Goal: Task Accomplishment & Management: Use online tool/utility

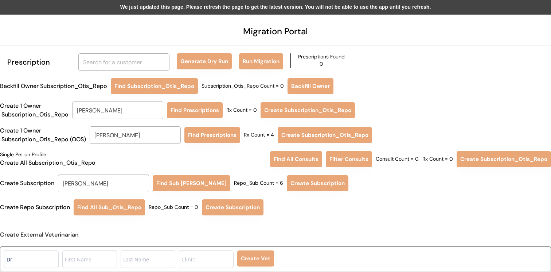
click at [261, 6] on div "We just updated this page. Please refresh the page to get the latest version. Y…" at bounding box center [275, 7] width 551 height 15
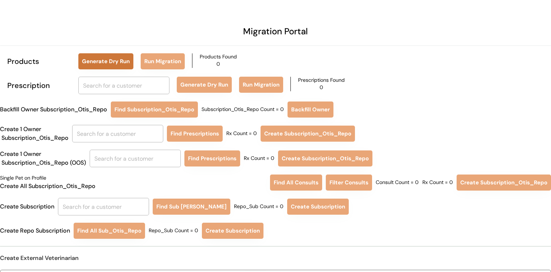
click at [98, 64] on button "Generate Dry Run" at bounding box center [105, 61] width 55 height 16
click at [174, 59] on button "Run Migration" at bounding box center [163, 61] width 44 height 16
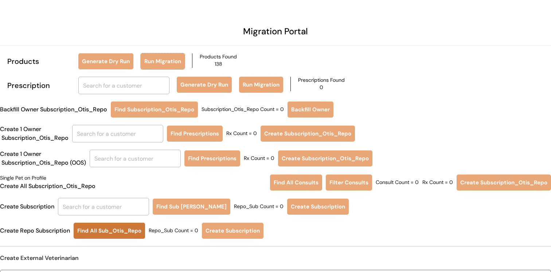
click at [119, 235] on button "Find All Sub_Otis_Repo" at bounding box center [109, 230] width 71 height 16
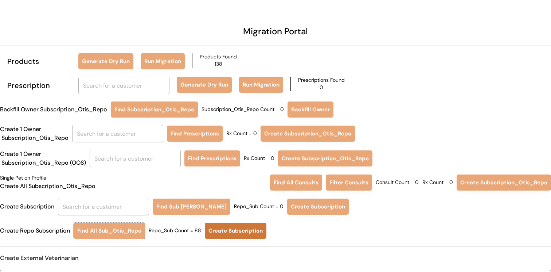
click at [237, 228] on button "Create Subscription" at bounding box center [236, 230] width 62 height 16
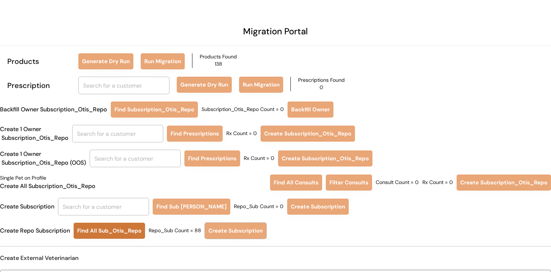
click at [130, 233] on button "Find All Sub_Otis_Repo" at bounding box center [109, 230] width 71 height 16
click at [114, 86] on input "text" at bounding box center [123, 85] width 91 height 17
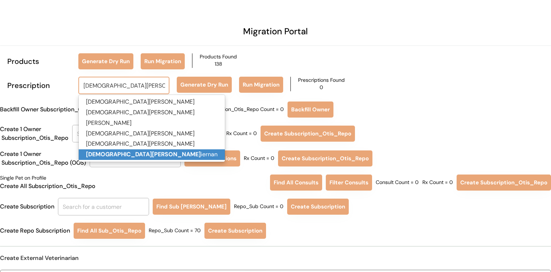
click at [130, 150] on p "kristen k iernan" at bounding box center [152, 154] width 146 height 11
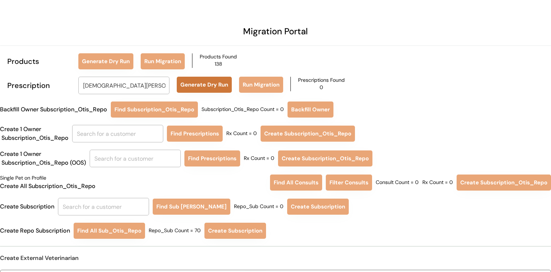
click at [206, 83] on button "Generate Dry Run" at bounding box center [204, 85] width 55 height 16
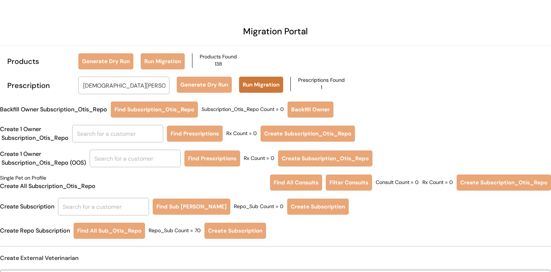
click at [241, 83] on button "Run Migration" at bounding box center [261, 85] width 44 height 16
click at [126, 83] on input "[DEMOGRAPHIC_DATA][PERSON_NAME]" at bounding box center [123, 85] width 91 height 17
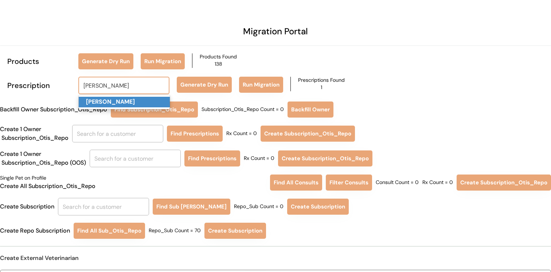
click at [118, 101] on p "Laura Fox" at bounding box center [124, 102] width 91 height 11
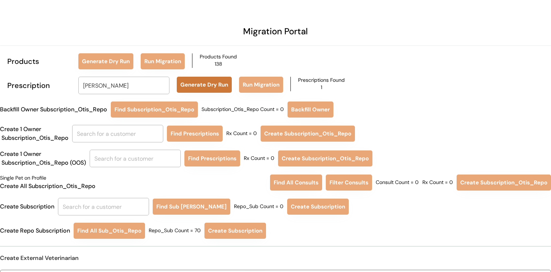
click at [194, 83] on button "Generate Dry Run" at bounding box center [204, 85] width 55 height 16
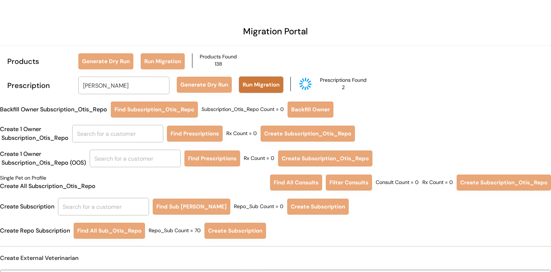
click at [256, 87] on button "Run Migration" at bounding box center [261, 85] width 44 height 16
click at [138, 87] on input "Laura Fox" at bounding box center [123, 85] width 91 height 17
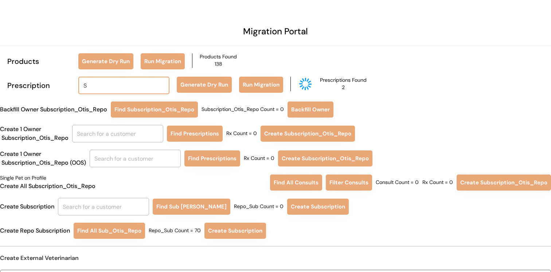
type input "SH"
type input "SHeila Hall Borrelli"
type input "SHER"
type input "SHERi Powers"
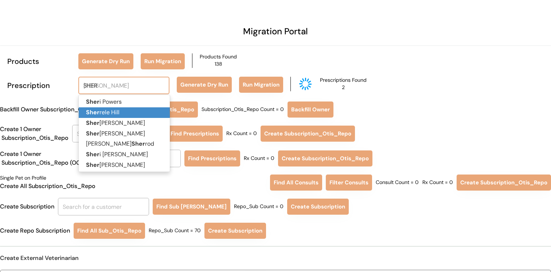
click at [129, 113] on p "Sher rele Hill" at bounding box center [124, 112] width 91 height 11
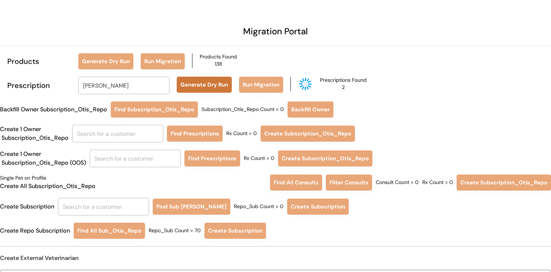
type input "[PERSON_NAME]"
click at [198, 90] on button "Generate Dry Run" at bounding box center [204, 85] width 55 height 16
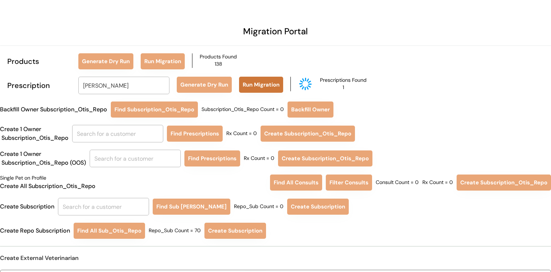
click at [260, 81] on button "Run Migration" at bounding box center [261, 85] width 44 height 16
click at [125, 86] on input "[PERSON_NAME]" at bounding box center [123, 85] width 91 height 17
type input "[PERSON_NAME]"
type input "ROBYN Minarik"
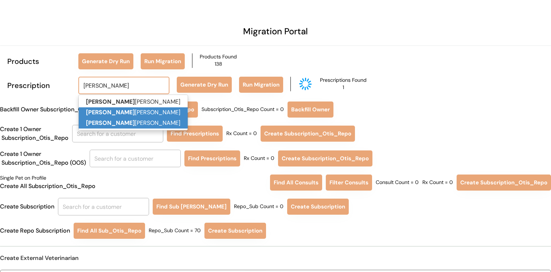
click at [128, 120] on p "Robyn Lloyd" at bounding box center [133, 123] width 109 height 11
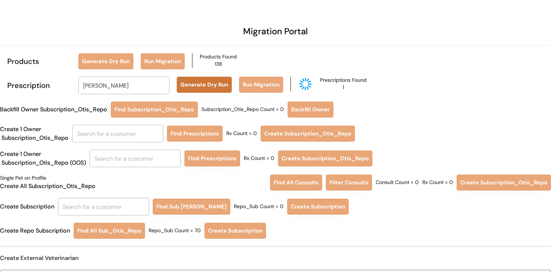
click at [206, 77] on button "Generate Dry Run" at bounding box center [204, 85] width 55 height 16
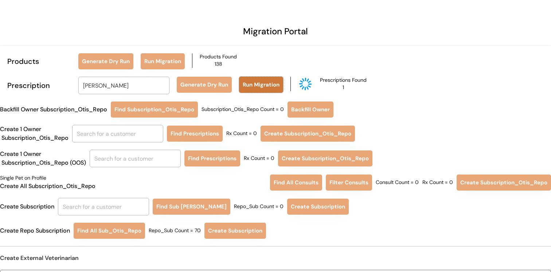
click at [263, 83] on button "Run Migration" at bounding box center [261, 85] width 44 height 16
click at [127, 81] on input "[PERSON_NAME]" at bounding box center [123, 85] width 91 height 17
type input "PEYMAN"
type input "[PERSON_NAME]"
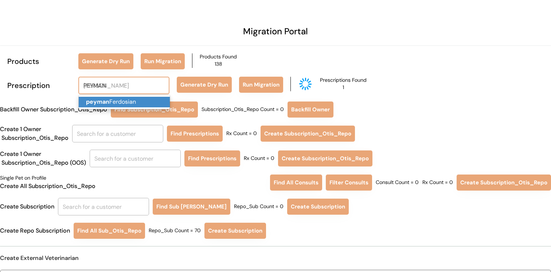
click at [125, 105] on p "[PERSON_NAME]" at bounding box center [124, 102] width 91 height 11
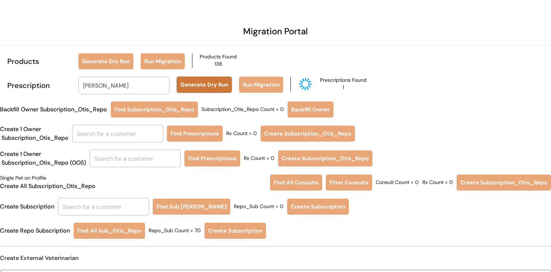
click at [193, 82] on button "Generate Dry Run" at bounding box center [204, 85] width 55 height 16
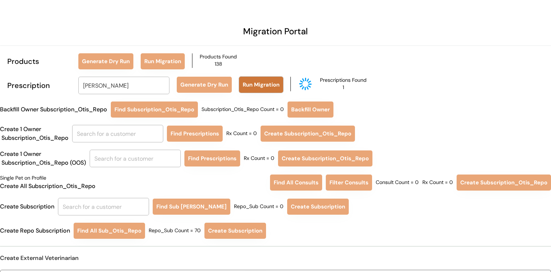
click at [245, 82] on button "Run Migration" at bounding box center [261, 85] width 44 height 16
click at [141, 82] on input "[PERSON_NAME]" at bounding box center [123, 85] width 91 height 17
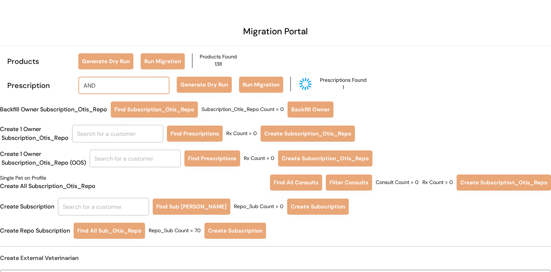
type input "ANDI"
type input "[PERSON_NAME]"
type input "ANDI"
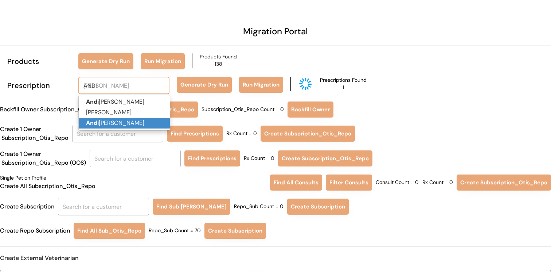
click at [127, 120] on p "[PERSON_NAME]" at bounding box center [124, 123] width 91 height 11
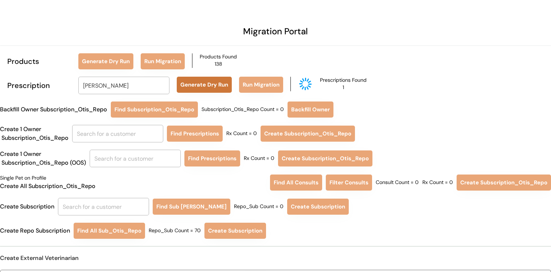
click at [208, 87] on button "Generate Dry Run" at bounding box center [204, 85] width 55 height 16
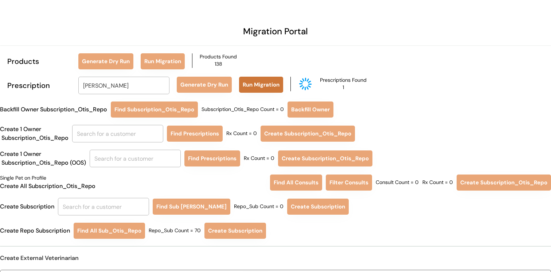
click at [262, 86] on button "Run Migration" at bounding box center [261, 85] width 44 height 16
click at [159, 87] on input "[PERSON_NAME]" at bounding box center [123, 85] width 91 height 17
type input "[PERSON_NAME]"
type input "JESSICA Swersey"
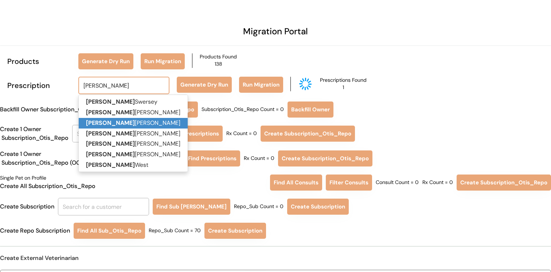
type input "[PERSON_NAME]"
type input "JESSICA Vincent"
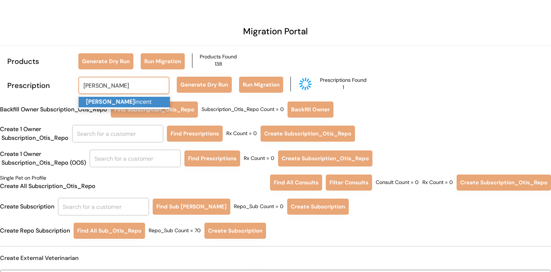
click at [151, 104] on p "Jessica V incent" at bounding box center [124, 102] width 91 height 11
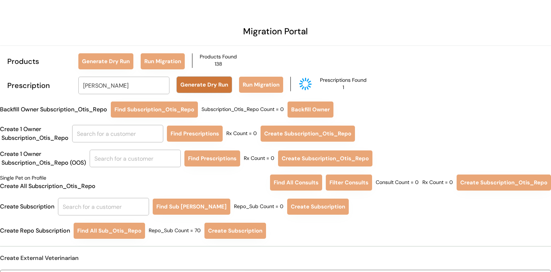
click at [214, 89] on button "Generate Dry Run" at bounding box center [204, 85] width 55 height 16
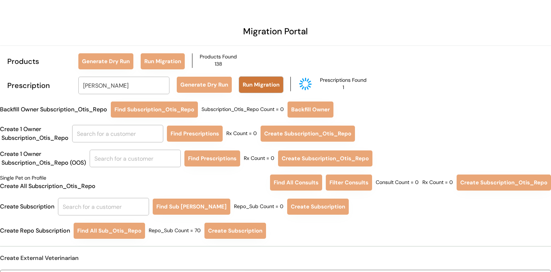
click at [259, 87] on button "Run Migration" at bounding box center [261, 85] width 44 height 16
click at [148, 85] on input "[PERSON_NAME]" at bounding box center [123, 85] width 91 height 17
type input "[PERSON_NAME]"
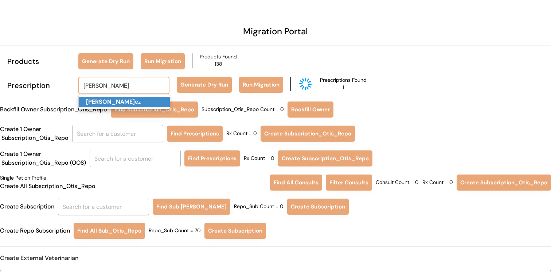
click at [145, 98] on p "[PERSON_NAME] ez" at bounding box center [124, 102] width 91 height 11
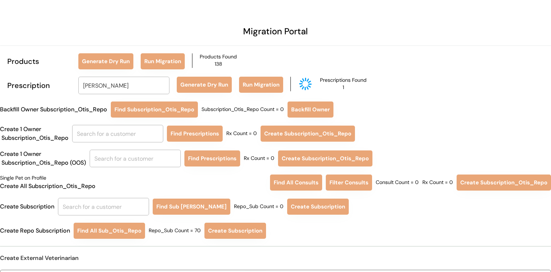
type input "[PERSON_NAME]"
click at [208, 90] on button "Generate Dry Run" at bounding box center [204, 85] width 55 height 16
click at [276, 87] on button "Run Migration" at bounding box center [261, 85] width 44 height 16
click at [117, 233] on button "Find All Sub_Otis_Repo" at bounding box center [109, 230] width 71 height 16
click at [228, 226] on button "Create Subscription" at bounding box center [232, 230] width 62 height 16
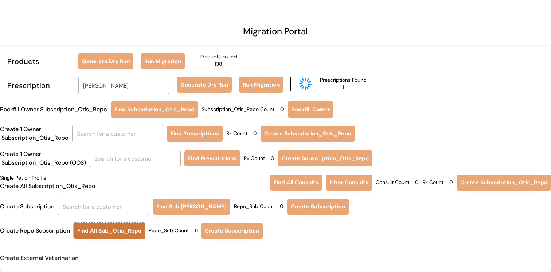
click at [127, 232] on button "Find All Sub_Otis_Repo" at bounding box center [109, 230] width 71 height 16
click at [130, 233] on button "Find All Sub_Otis_Repo" at bounding box center [109, 230] width 71 height 16
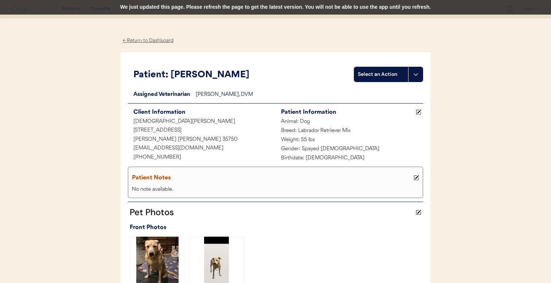
click at [157, 8] on div "We just updated this page. Please refresh the page to get the latest version. Y…" at bounding box center [275, 7] width 551 height 15
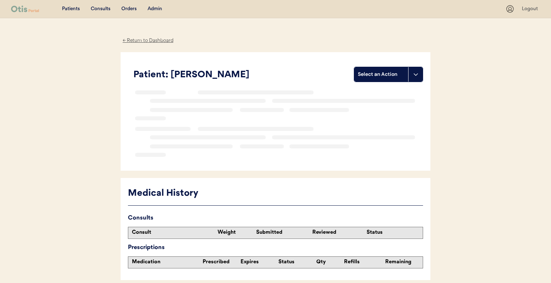
click at [156, 10] on div "Admin" at bounding box center [155, 8] width 15 height 7
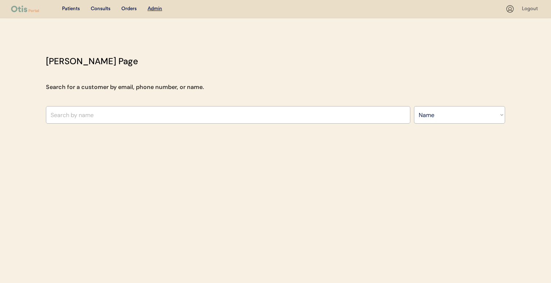
select select ""Name""
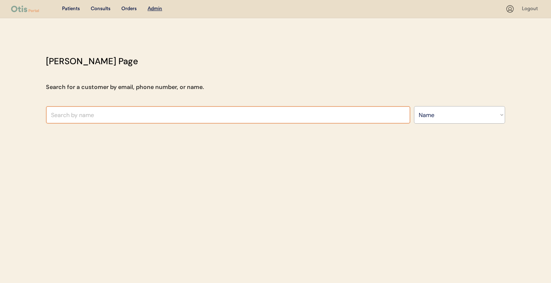
click at [187, 117] on input "text" at bounding box center [228, 114] width 364 height 17
type input "ab"
type input "[PERSON_NAME]"
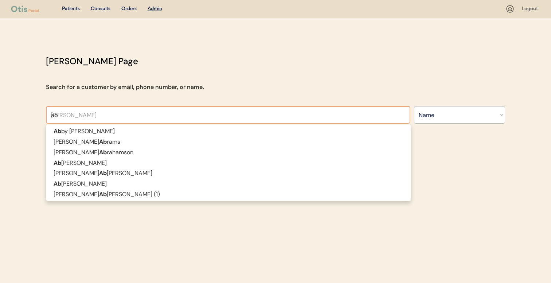
type input "a"
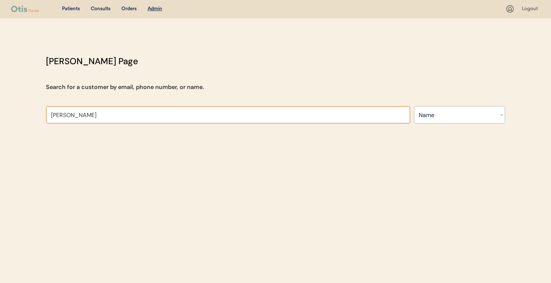
type input "[PERSON_NAME]"
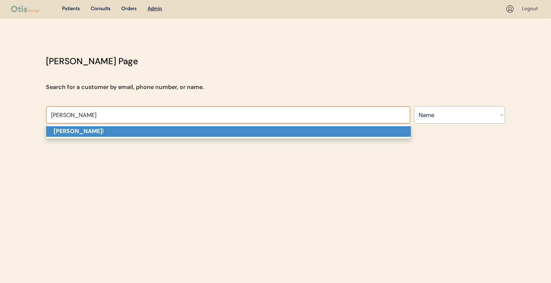
click at [175, 138] on span "[PERSON_NAME] l" at bounding box center [228, 131] width 365 height 15
click at [179, 131] on p "[PERSON_NAME] l" at bounding box center [228, 131] width 364 height 11
type input "Andi Russell"
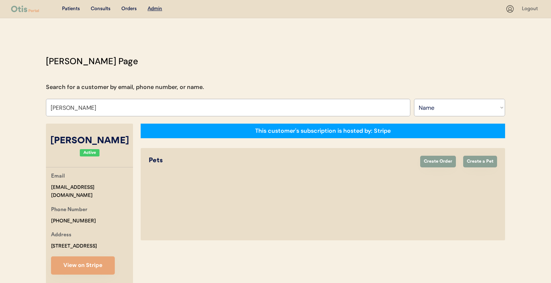
select select "true"
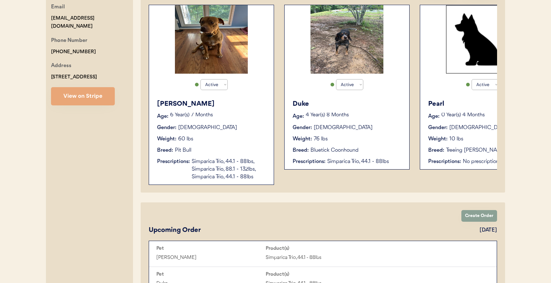
type input "Andi Russell"
click at [204, 173] on div "Simparica Trio, 44.1 - 88lbs, Simparica Trio, 88.1 - 132lbs, Simparica Trio, 44…" at bounding box center [229, 169] width 75 height 23
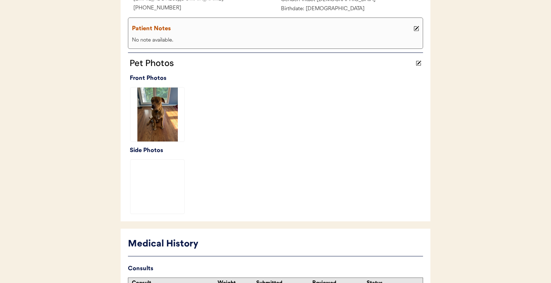
scroll to position [296, 0]
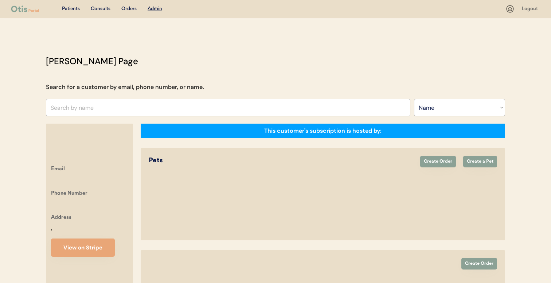
select select ""Name""
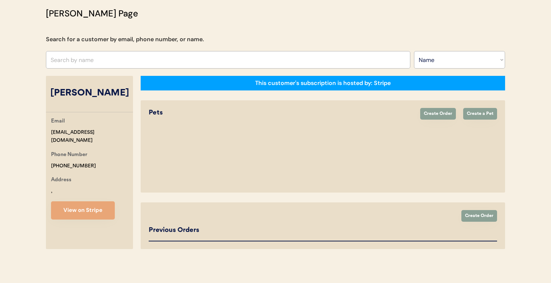
select select "true"
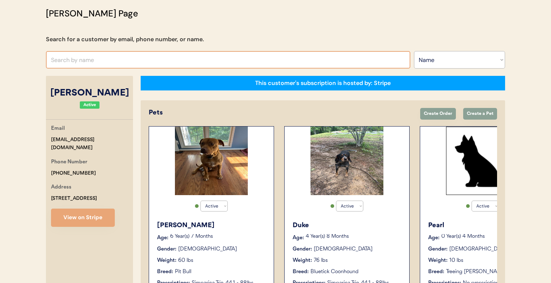
click at [162, 64] on input "text" at bounding box center [228, 59] width 364 height 17
type input "[DEMOGRAPHIC_DATA][PERSON_NAME]"
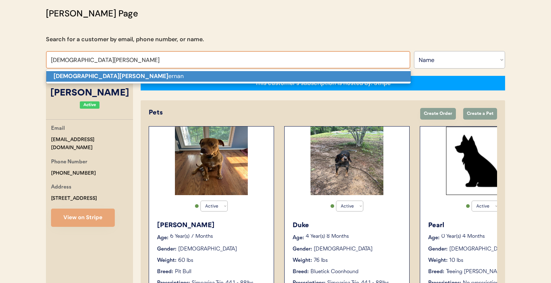
click at [155, 74] on p "[PERSON_NAME] ki [PERSON_NAME]" at bounding box center [228, 76] width 364 height 11
type input "[DEMOGRAPHIC_DATA][PERSON_NAME]"
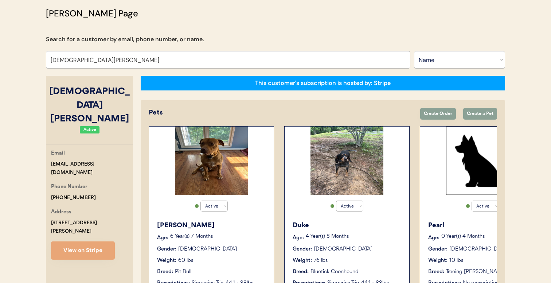
select select "true"
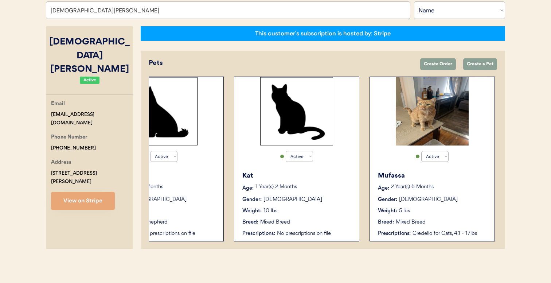
scroll to position [0, 601]
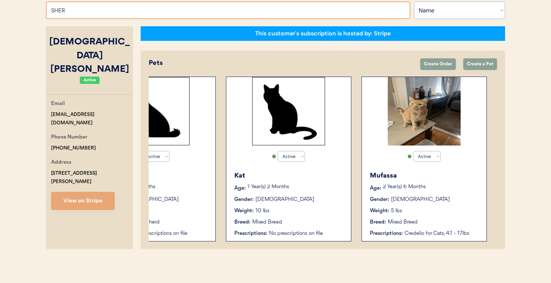
type input "[PERSON_NAME]"
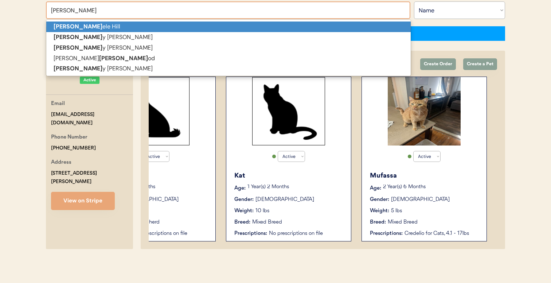
click at [180, 28] on p "[PERSON_NAME] ele Hill" at bounding box center [228, 27] width 364 height 11
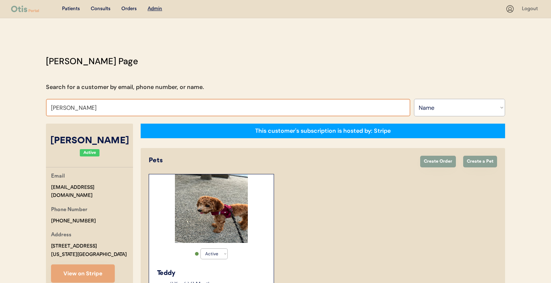
type input "[PERSON_NAME]"
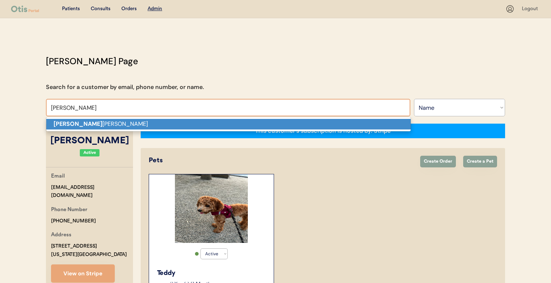
click at [159, 125] on p "[PERSON_NAME]" at bounding box center [228, 124] width 364 height 11
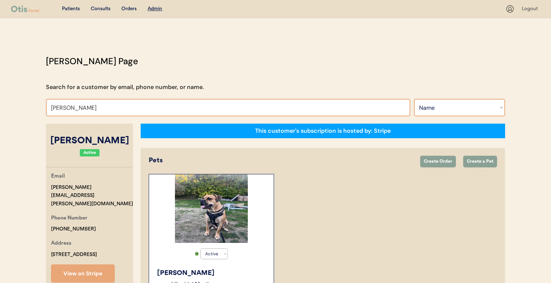
click at [168, 102] on input "[PERSON_NAME]" at bounding box center [228, 107] width 364 height 17
type input "PEYMAN"
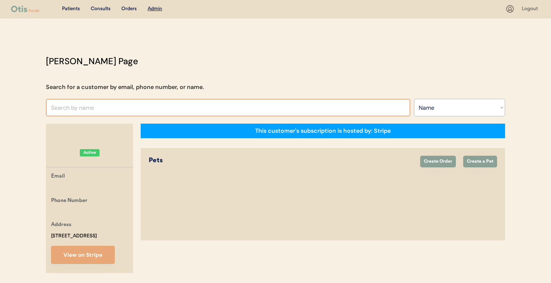
click at [170, 106] on input "text" at bounding box center [228, 107] width 364 height 17
type input "PEY"
type input "[PERSON_NAME]"
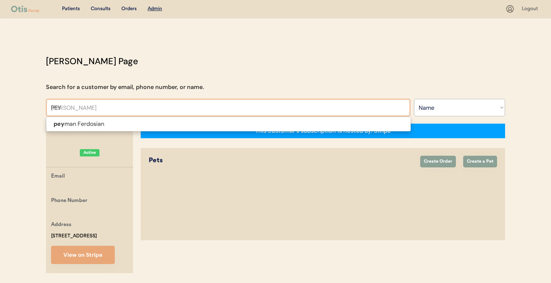
type input "PEYM"
type input "[PERSON_NAME]"
type input "PEYMA"
type input "[PERSON_NAME]"
type input "PEYMAN"
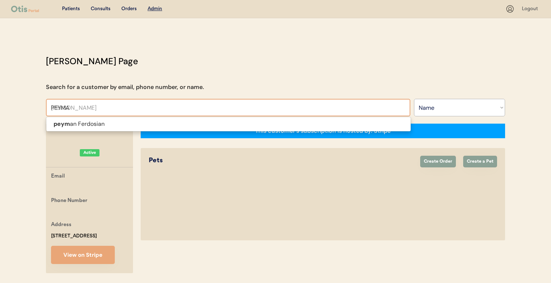
type input "[PERSON_NAME]"
click at [164, 127] on p "[PERSON_NAME]" at bounding box center [228, 124] width 364 height 11
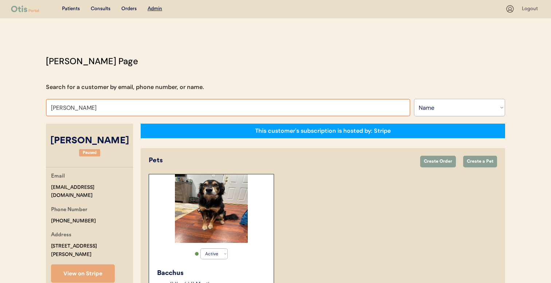
type input "[PERSON_NAME]"
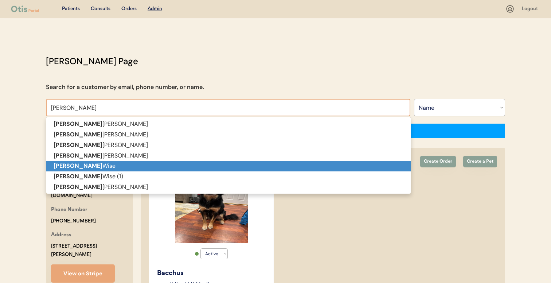
type input "[PERSON_NAME]"
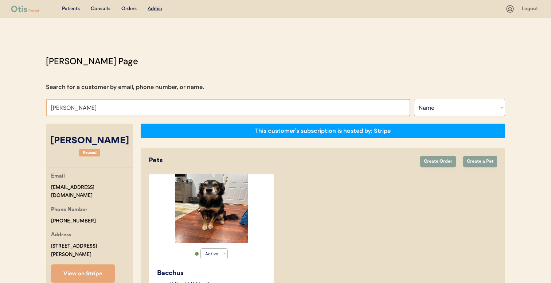
type input "[PERSON_NAME]"
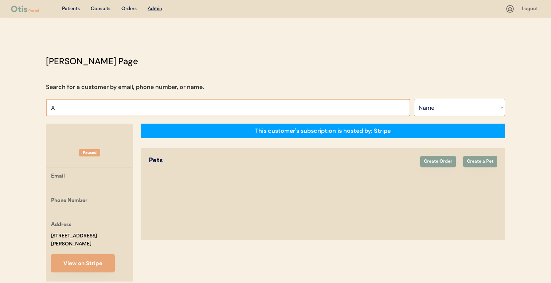
type input "AN"
type input "[PERSON_NAME]"
type input "AND"
type input "[PERSON_NAME]"
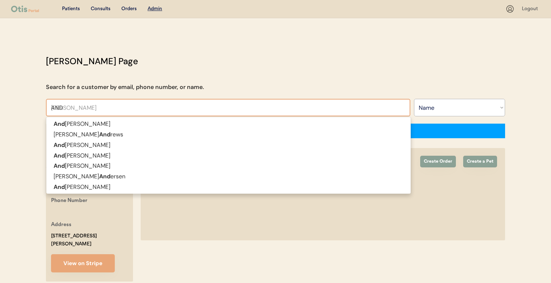
type input "ANDR"
type input "[PERSON_NAME]"
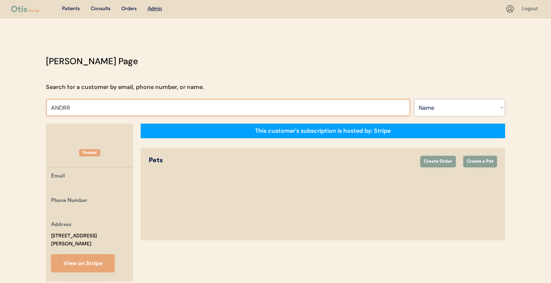
type input "ANDR"
type input "[PERSON_NAME]"
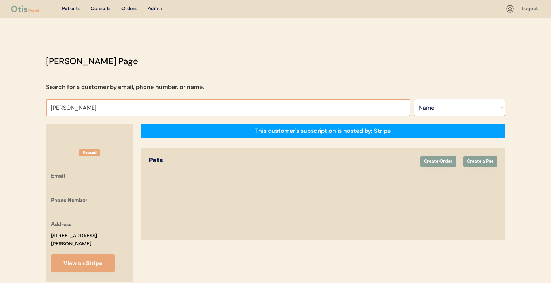
type input "[PERSON_NAME]"
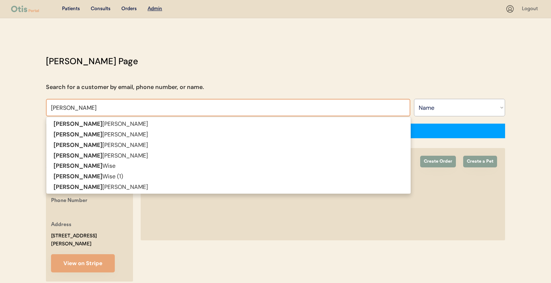
type input "[PERSON_NAME]"
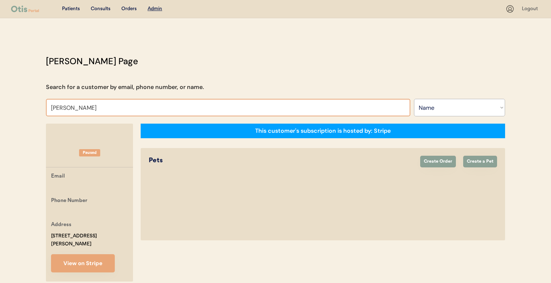
type input "[PERSON_NAME]"
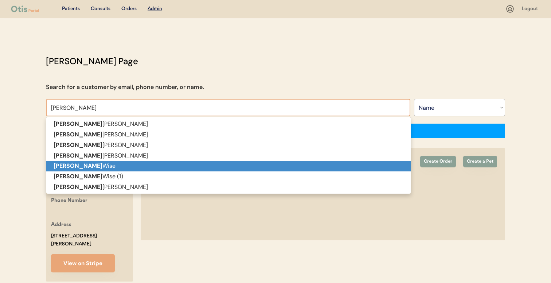
click at [126, 161] on p "[PERSON_NAME]" at bounding box center [228, 166] width 364 height 11
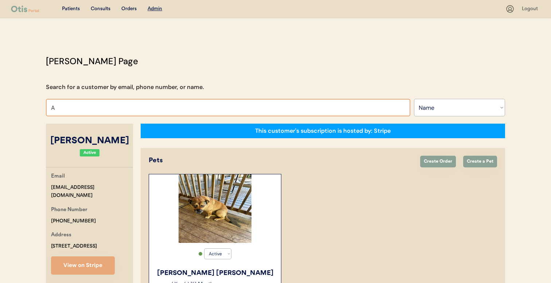
type input "AN"
type input "[PERSON_NAME]"
type input "AND"
type input "[PERSON_NAME]"
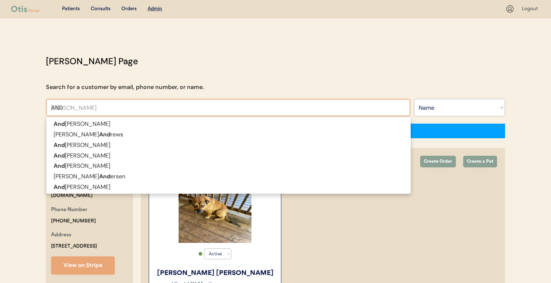
type input "ANDR"
type input "[PERSON_NAME]"
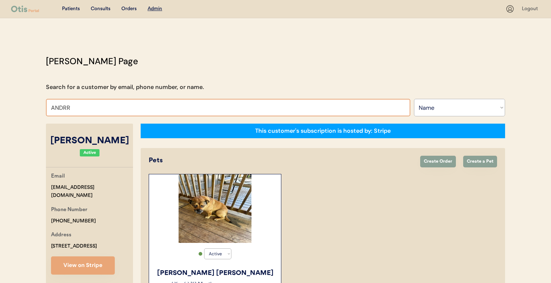
type input "ANDR"
type input "[PERSON_NAME]"
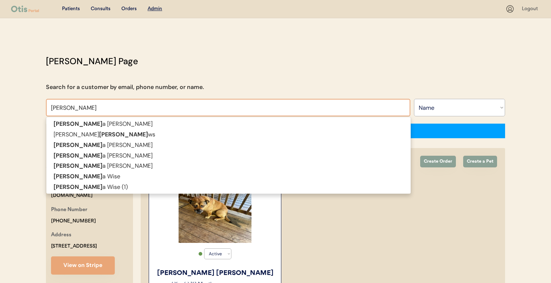
type input "[PERSON_NAME]"
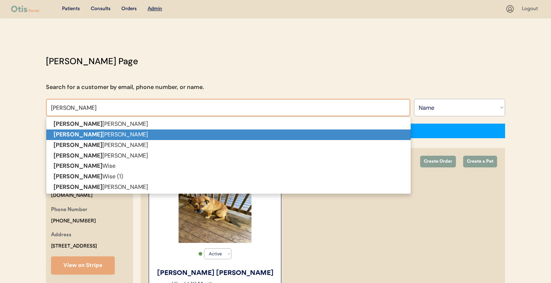
type input "[PERSON_NAME]"
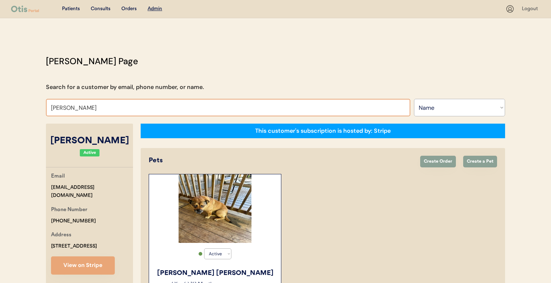
type input "[PERSON_NAME]"
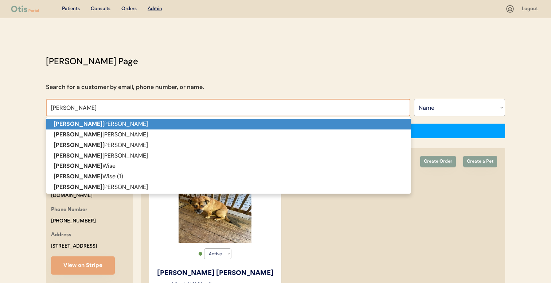
click at [153, 127] on p "[PERSON_NAME]" at bounding box center [228, 124] width 364 height 11
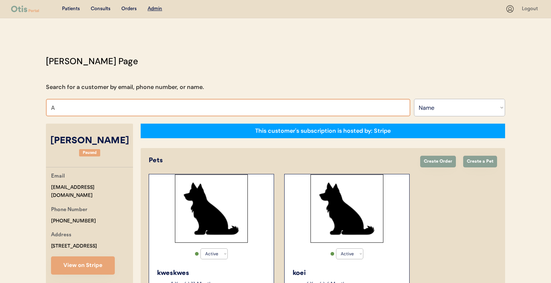
type input "AN"
type input "[PERSON_NAME]"
type input "AND"
type input "[PERSON_NAME]"
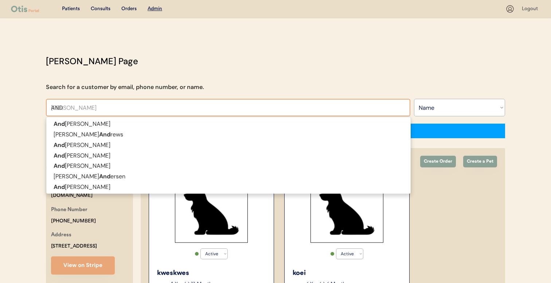
type input "ANDR"
type input "[PERSON_NAME]"
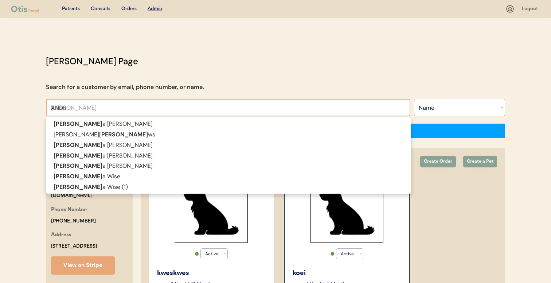
type input "[PERSON_NAME]"
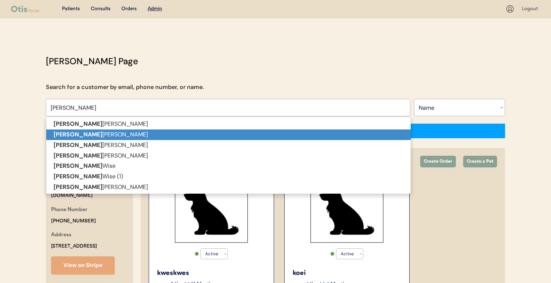
click at [149, 132] on p "[PERSON_NAME]" at bounding box center [228, 134] width 364 height 11
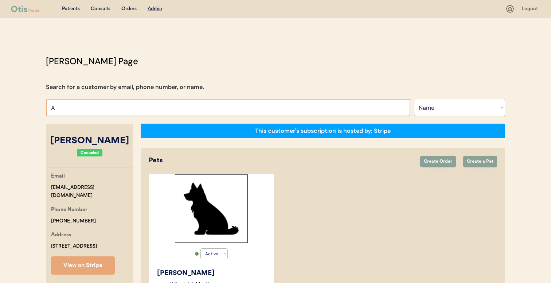
type input "AN"
type input "[PERSON_NAME]"
type input "AND"
type input "[PERSON_NAME]"
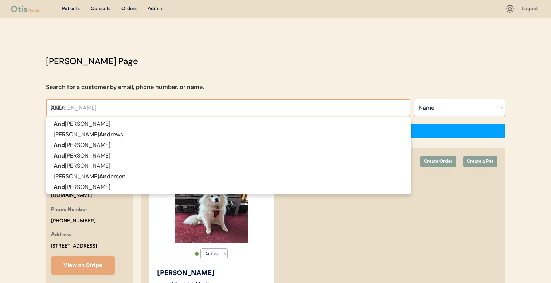
type input "ANDR"
type input "[PERSON_NAME]"
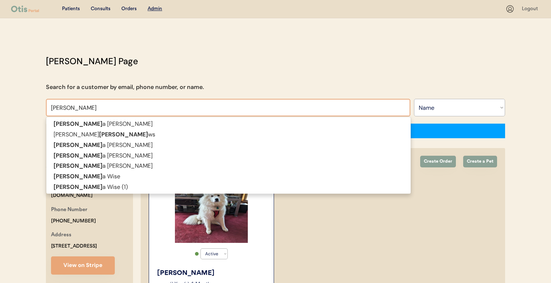
type input "[PERSON_NAME]"
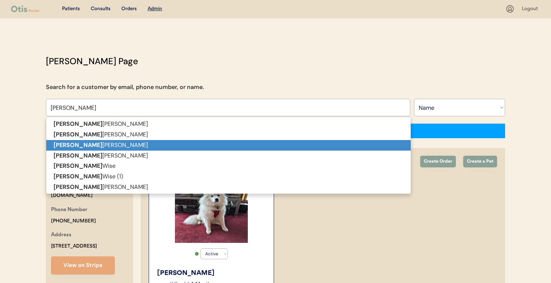
click at [147, 140] on p "[PERSON_NAME]" at bounding box center [228, 145] width 364 height 11
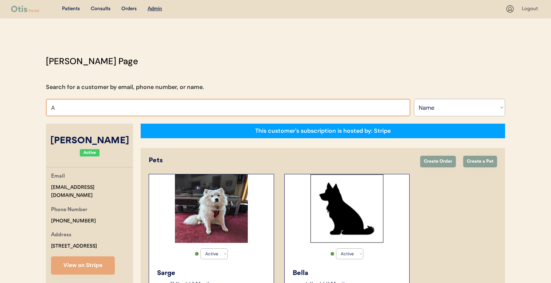
type input "AN"
type input "[PERSON_NAME]"
type input "AND"
type input "[PERSON_NAME]"
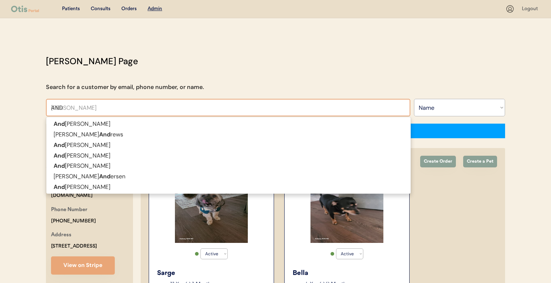
type input "ANDR"
type input "[PERSON_NAME]"
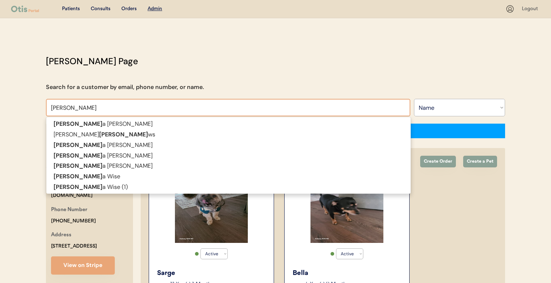
type input "[PERSON_NAME]"
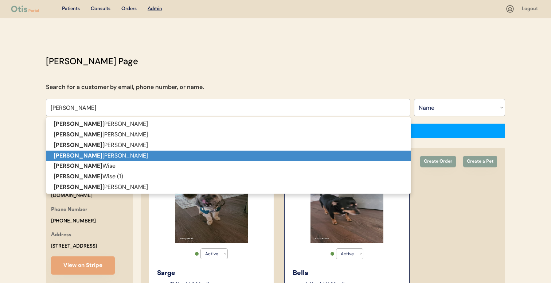
click at [145, 154] on p "[PERSON_NAME]" at bounding box center [228, 156] width 364 height 11
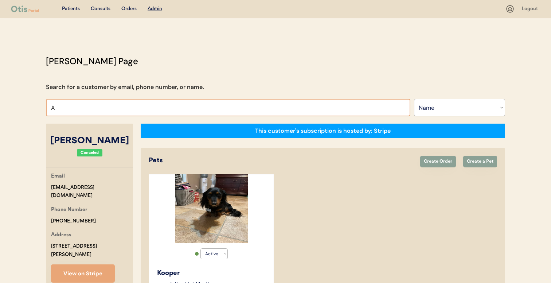
type input "AN"
type input "[PERSON_NAME]"
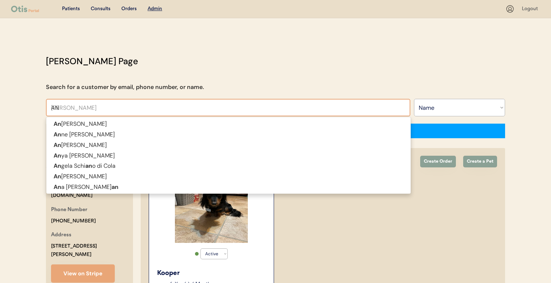
type input "AND"
type input "[PERSON_NAME]"
type input "ANDR"
type input "[PERSON_NAME]"
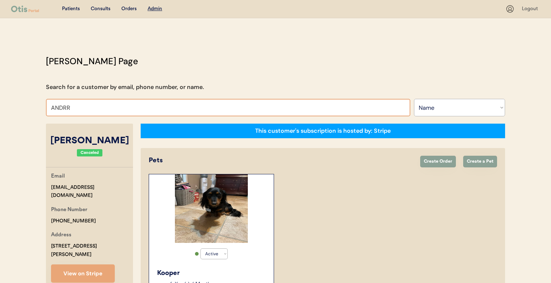
type input "ANDR"
type input "[PERSON_NAME]"
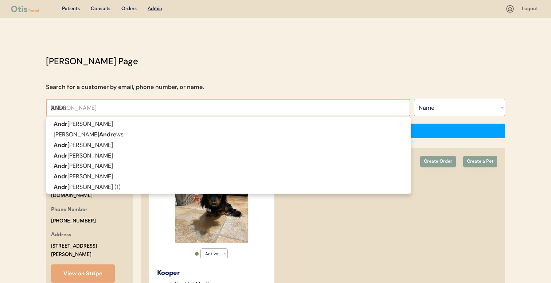
type input "[PERSON_NAME]"
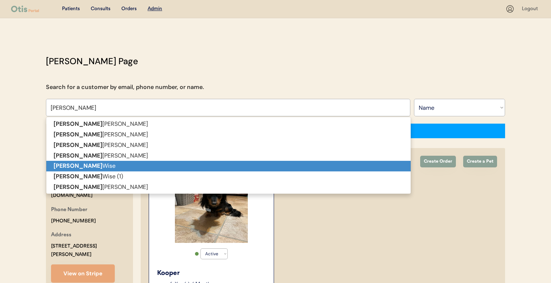
click at [150, 167] on p "[PERSON_NAME]" at bounding box center [228, 166] width 364 height 11
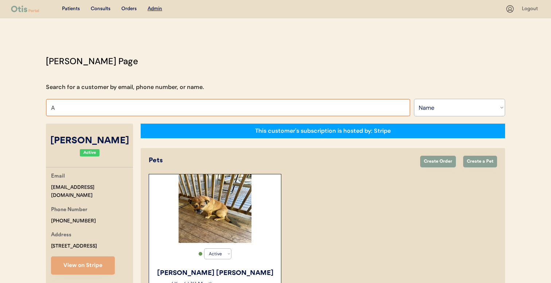
type input "AN"
type input "[PERSON_NAME]"
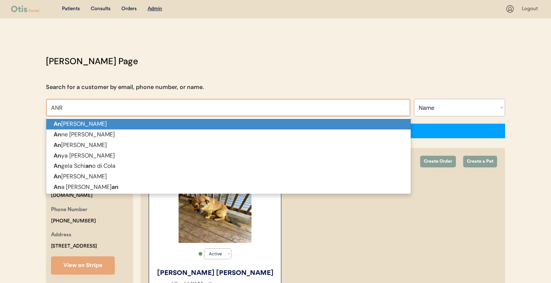
type input "AN"
type input "[PERSON_NAME]"
type input "AND"
type input "[PERSON_NAME]"
type input "ANDR"
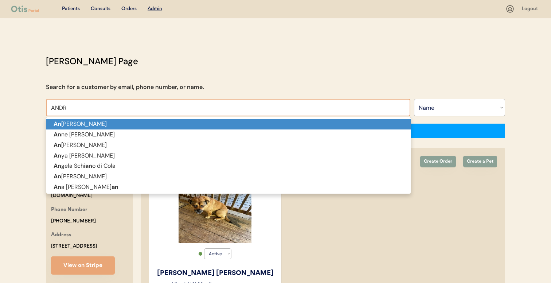
type input "[PERSON_NAME]"
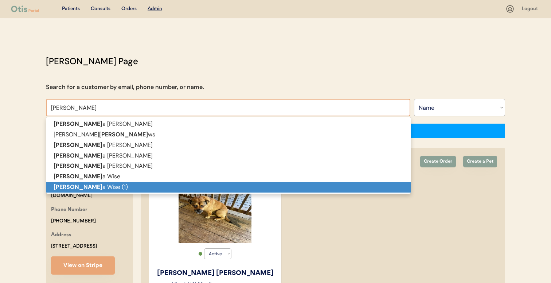
click at [149, 184] on p "[PERSON_NAME] (1)" at bounding box center [228, 187] width 364 height 11
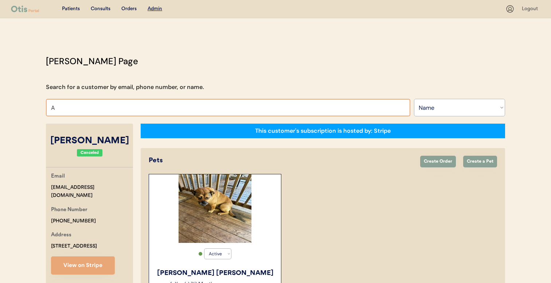
type input "AN"
type input "[PERSON_NAME]"
type input "AND"
type input "[PERSON_NAME]"
type input "ANDI"
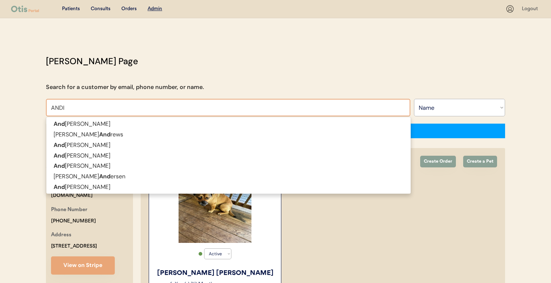
type input "[PERSON_NAME]"
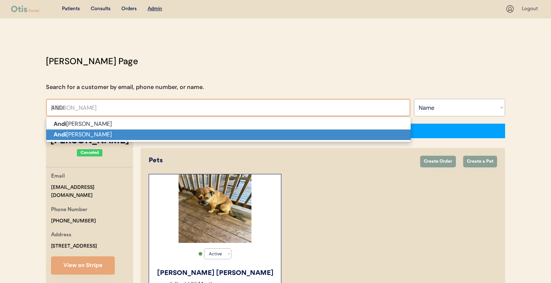
click at [175, 134] on p "[PERSON_NAME]" at bounding box center [228, 134] width 364 height 11
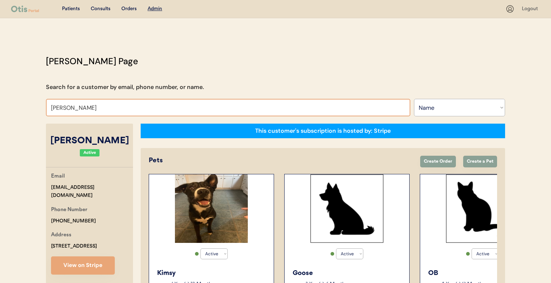
type input "[PERSON_NAME]"
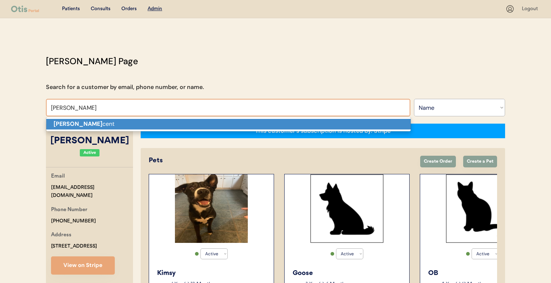
click at [133, 120] on p "[PERSON_NAME] cent" at bounding box center [228, 124] width 364 height 11
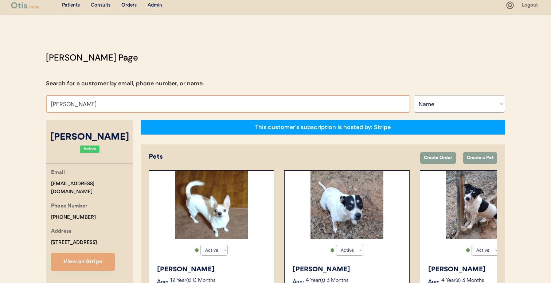
scroll to position [0, 0]
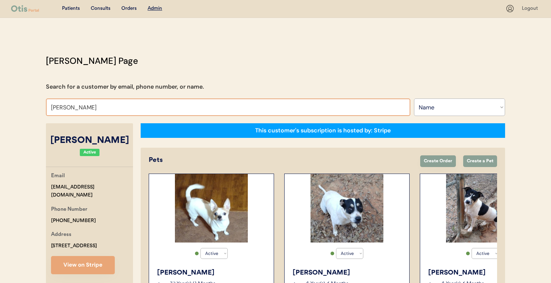
type input "[PERSON_NAME]"
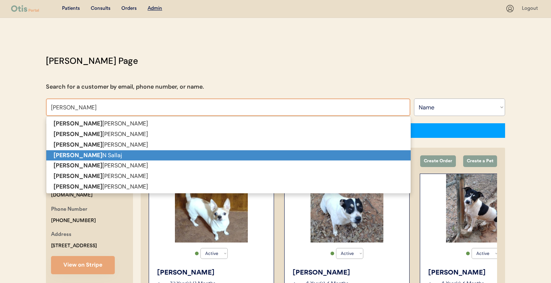
type input "[PERSON_NAME]"
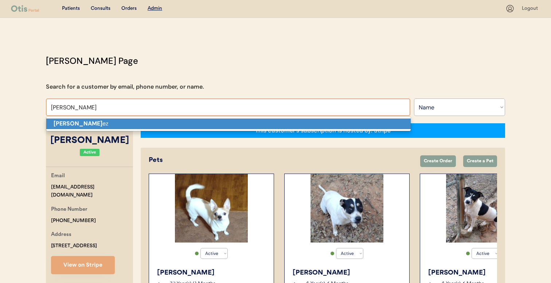
click at [242, 128] on p "[PERSON_NAME] ez" at bounding box center [228, 123] width 364 height 11
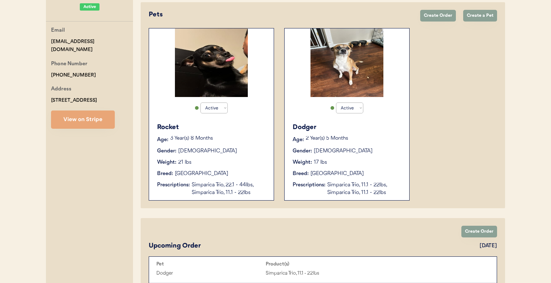
scroll to position [145, 0]
type input "[PERSON_NAME]"
